Goal: Task Accomplishment & Management: Manage account settings

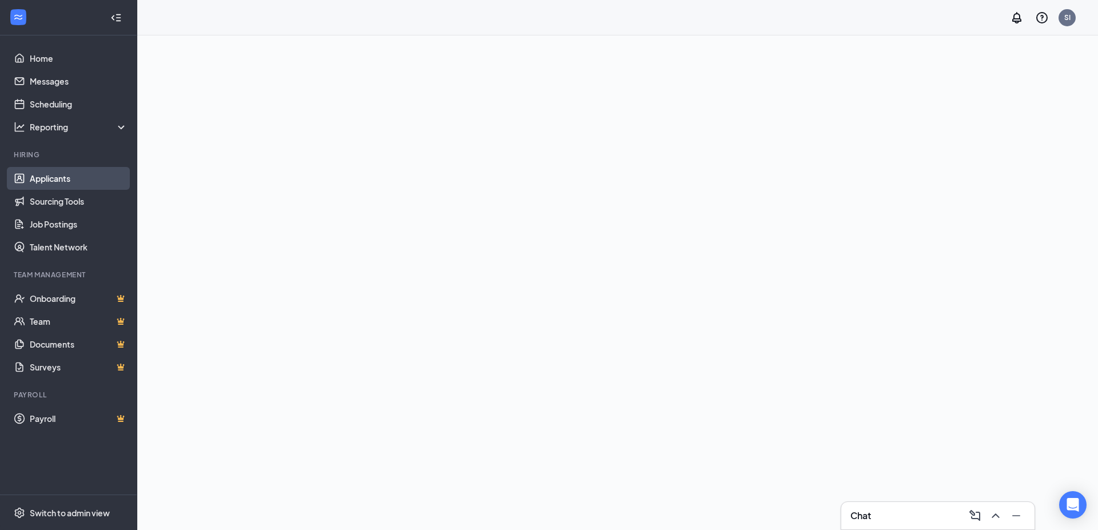
click at [57, 178] on link "Applicants" at bounding box center [79, 178] width 98 height 23
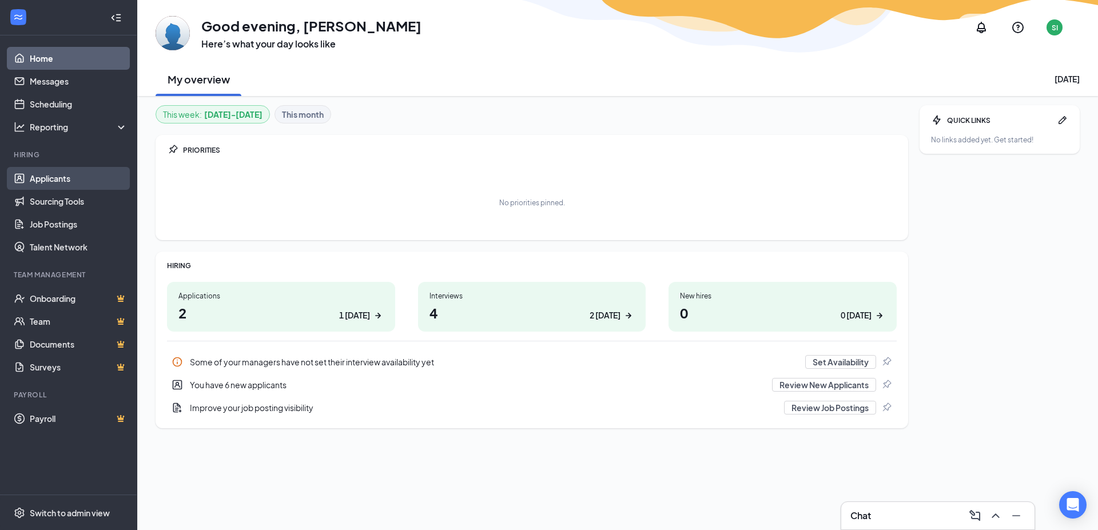
click at [57, 178] on link "Applicants" at bounding box center [79, 178] width 98 height 23
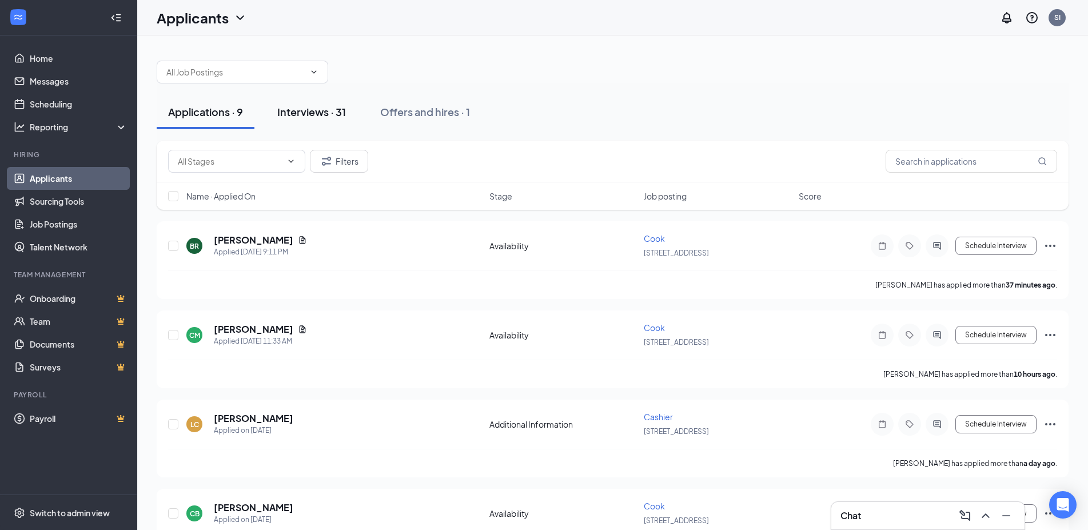
click at [316, 105] on div "Interviews · 31" at bounding box center [311, 112] width 69 height 14
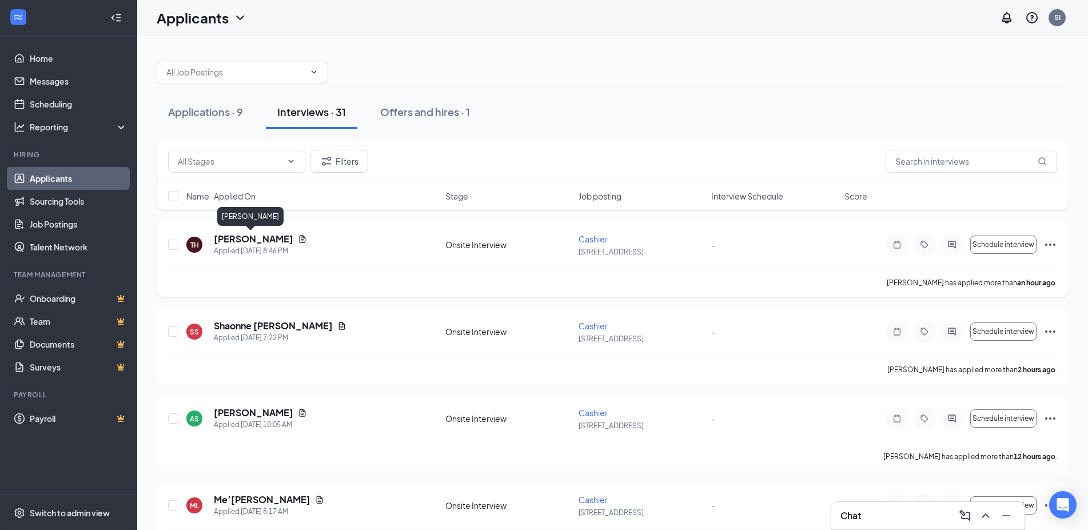
click at [259, 241] on h5 "[PERSON_NAME]" at bounding box center [253, 239] width 79 height 13
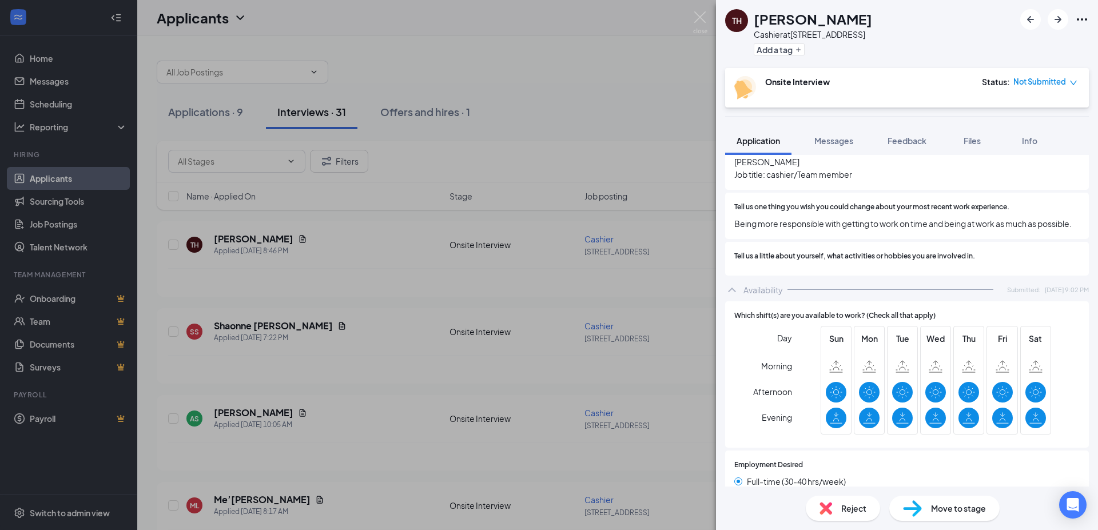
scroll to position [988, 0]
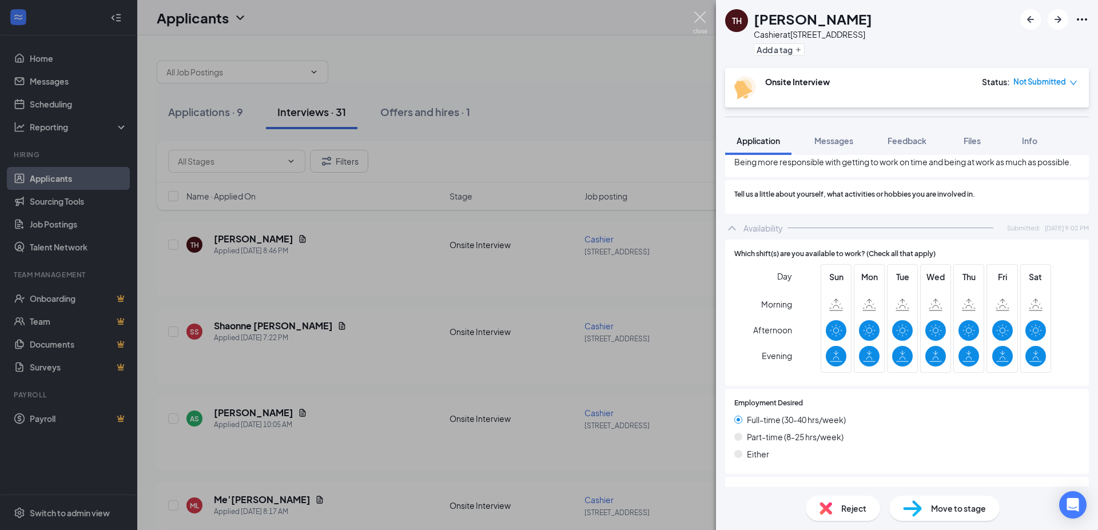
click at [702, 24] on img at bounding box center [700, 22] width 14 height 22
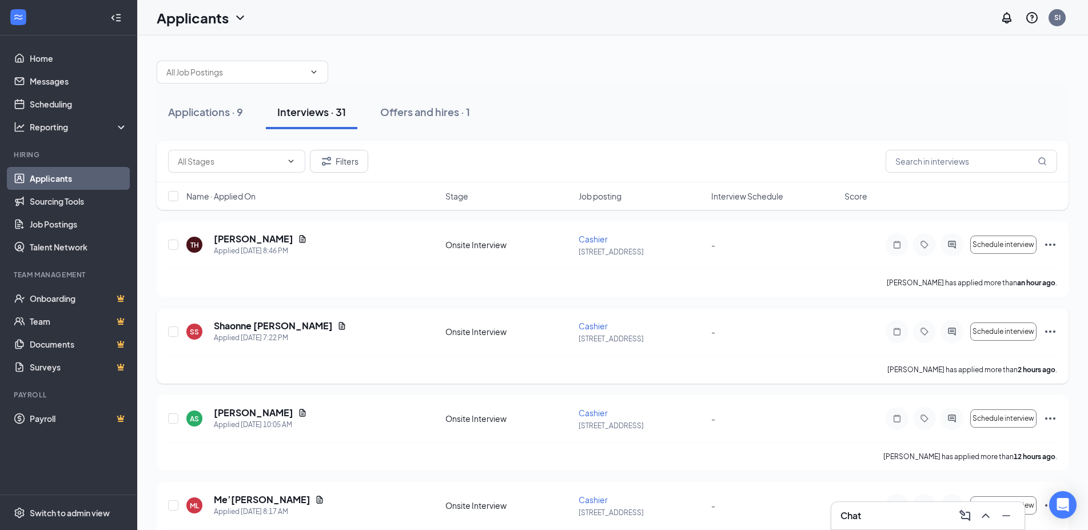
click at [241, 323] on h5 "Shaonne [PERSON_NAME]" at bounding box center [273, 326] width 119 height 13
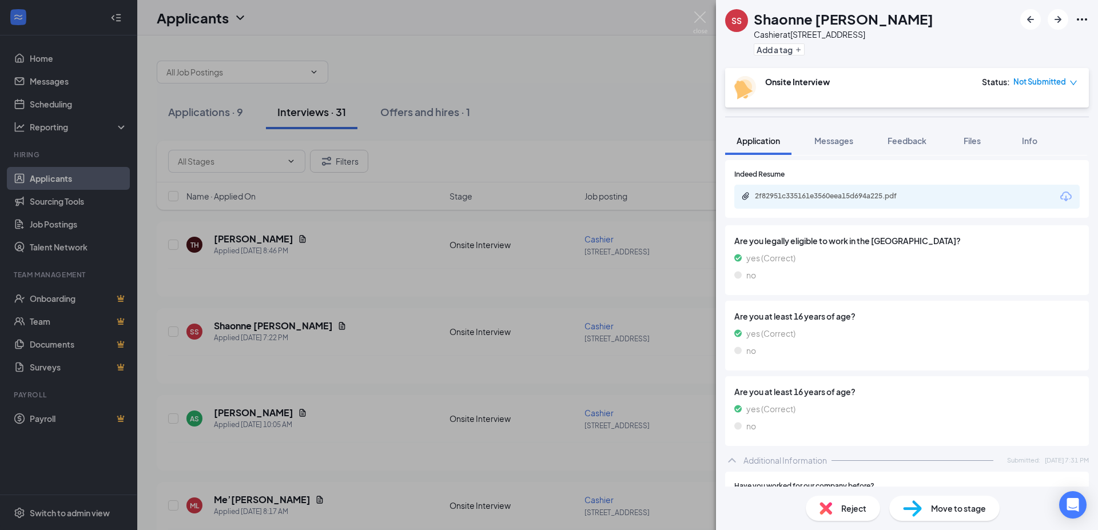
scroll to position [62, 0]
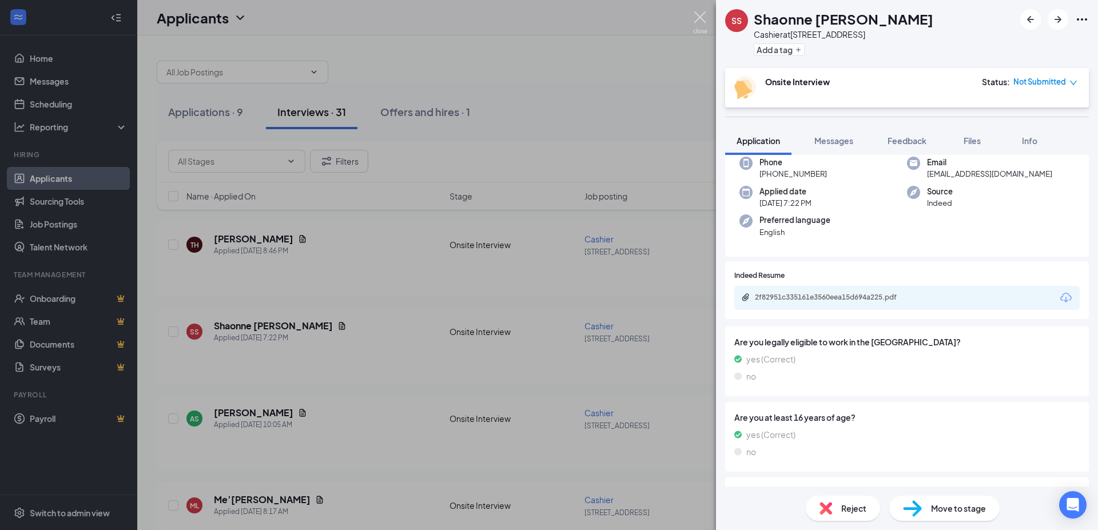
click at [703, 23] on img at bounding box center [700, 22] width 14 height 22
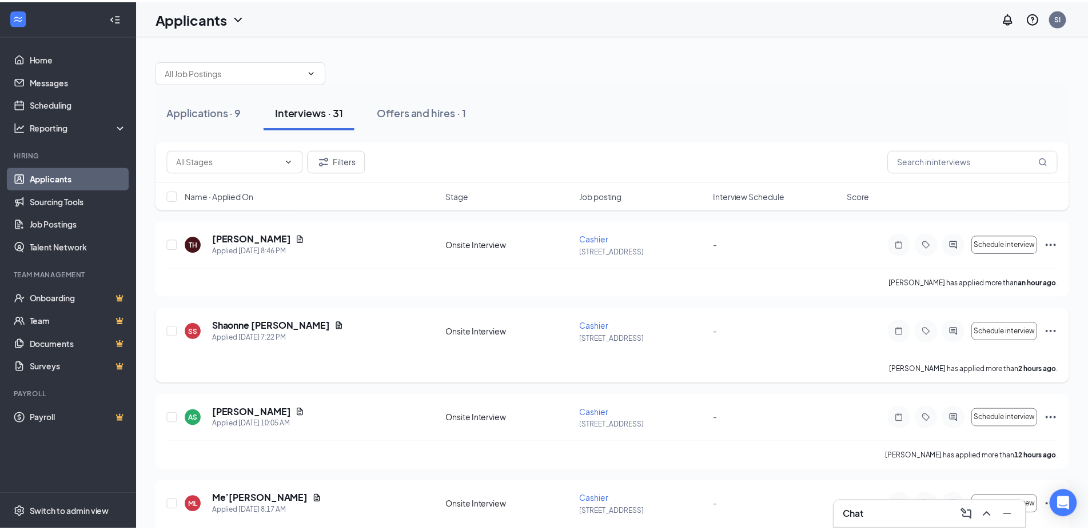
scroll to position [292, 0]
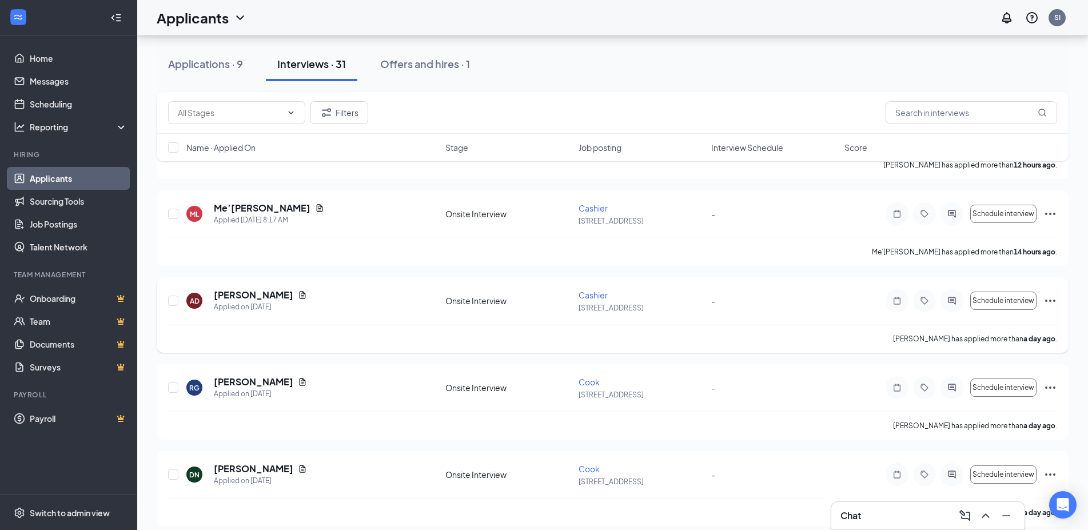
click at [271, 319] on div "AD [PERSON_NAME] Applied on [DATE] Onsite Interview Cashier 1306 - Hwy 327 - Sc…" at bounding box center [612, 306] width 889 height 35
click at [266, 324] on div "[PERSON_NAME] has applied more than a day ago ." at bounding box center [612, 338] width 889 height 29
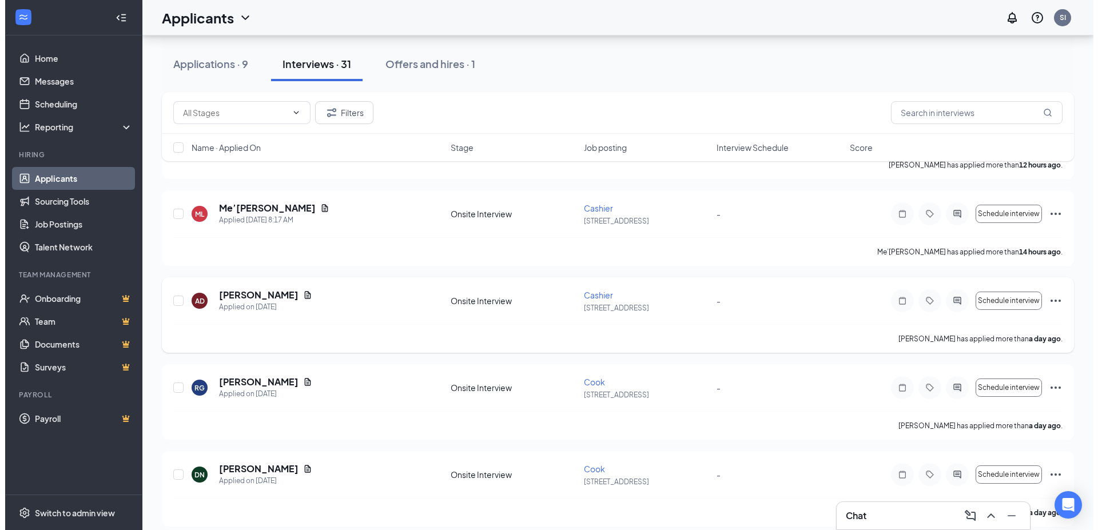
scroll to position [350, 0]
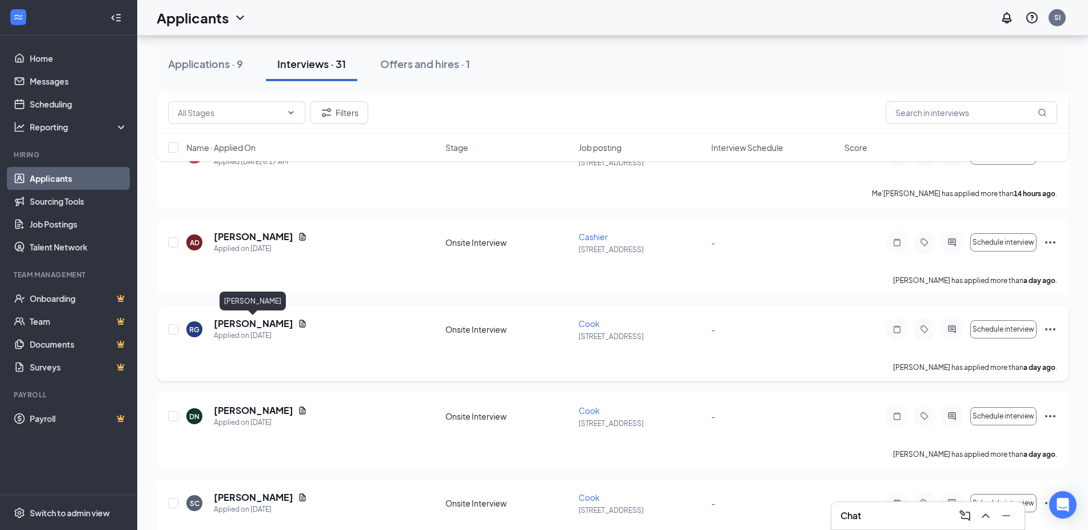
click at [273, 324] on h5 "[PERSON_NAME]" at bounding box center [253, 323] width 79 height 13
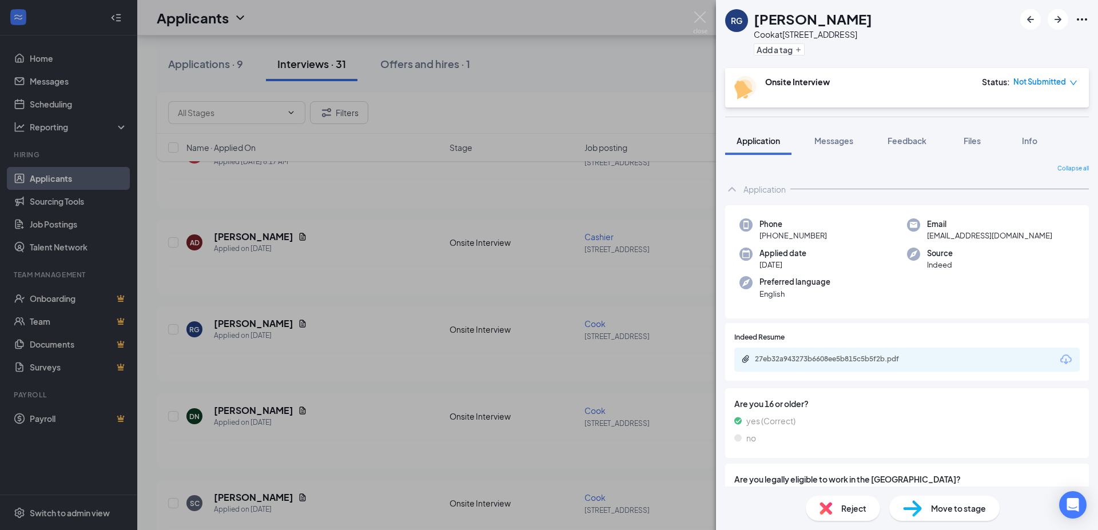
click at [855, 354] on div "27eb32a943273b6608ee5b815c5b5f2b.pdf" at bounding box center [906, 360] width 345 height 24
click at [849, 360] on div "27eb32a943273b6608ee5b815c5b5f2b.pdf" at bounding box center [835, 359] width 160 height 9
